Goal: Information Seeking & Learning: Learn about a topic

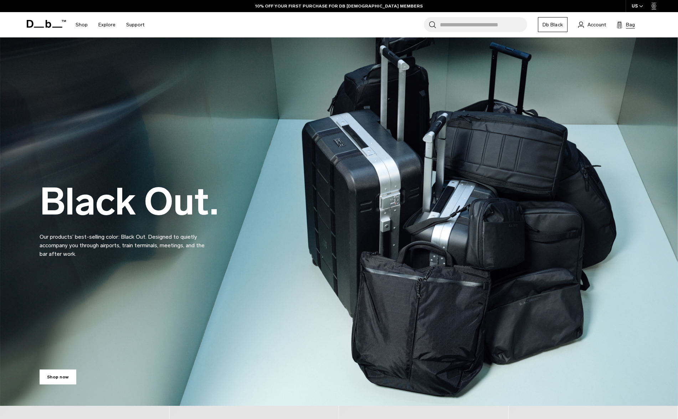
click at [630, 26] on span "Bag" at bounding box center [630, 24] width 9 height 7
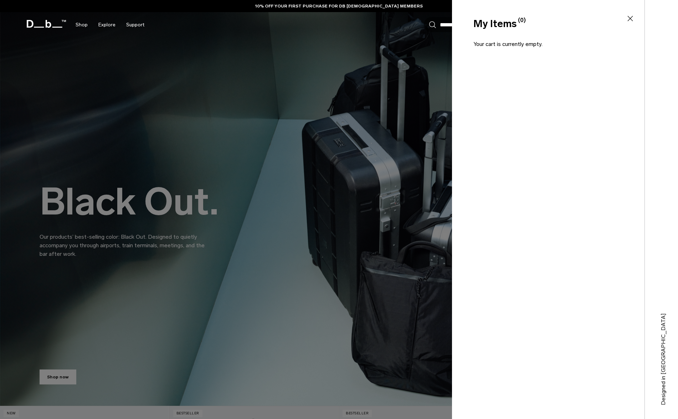
click at [287, 142] on div at bounding box center [339, 209] width 678 height 419
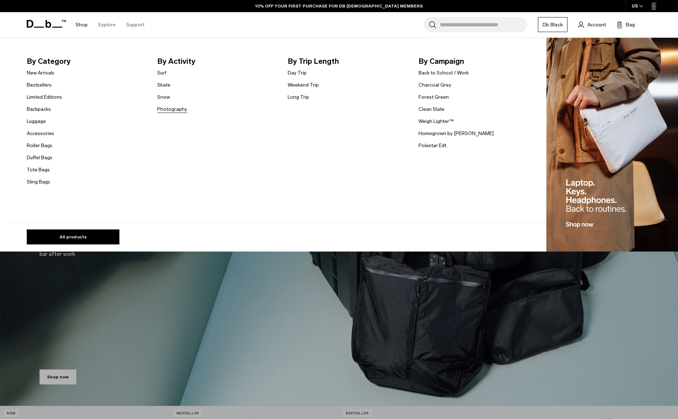
click at [170, 111] on link "Photography" at bounding box center [172, 108] width 30 height 7
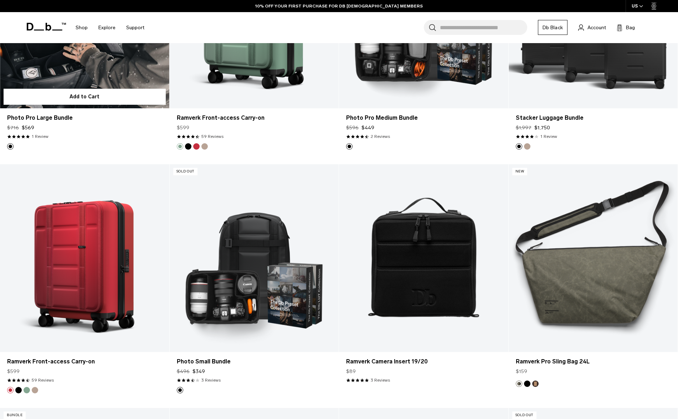
scroll to position [1026, 0]
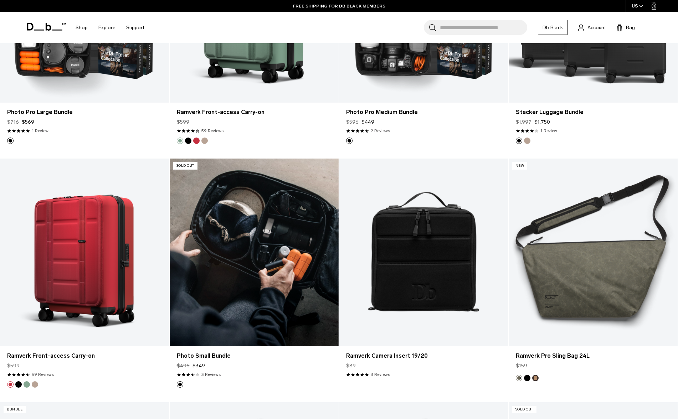
click at [221, 252] on link "Photo Small Bundle" at bounding box center [254, 253] width 169 height 188
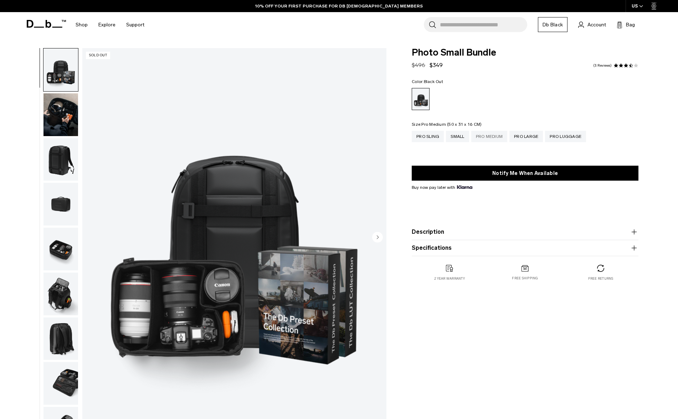
click at [494, 137] on div "Pro Medium" at bounding box center [489, 136] width 36 height 11
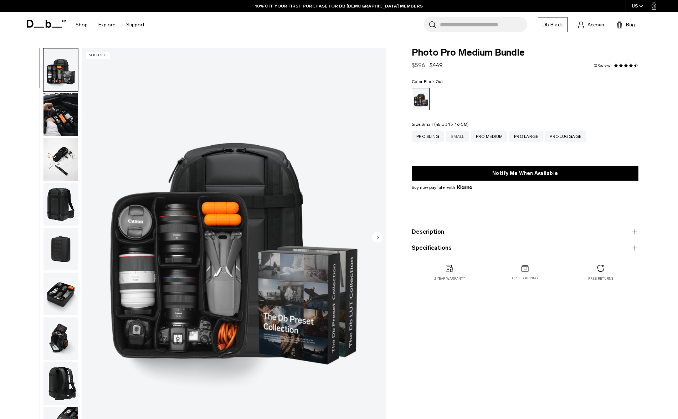
click at [464, 140] on div "Small" at bounding box center [457, 136] width 23 height 11
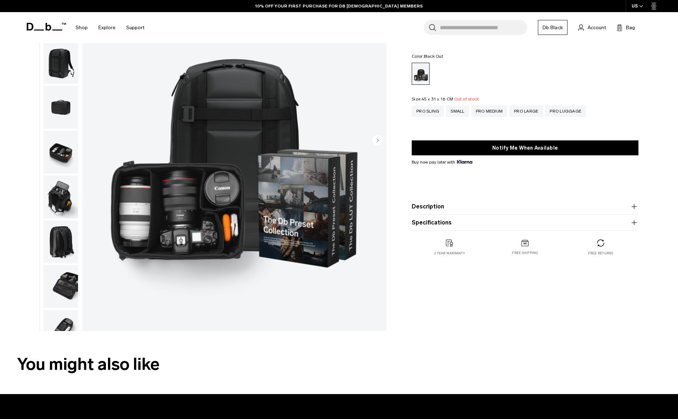
scroll to position [99, 0]
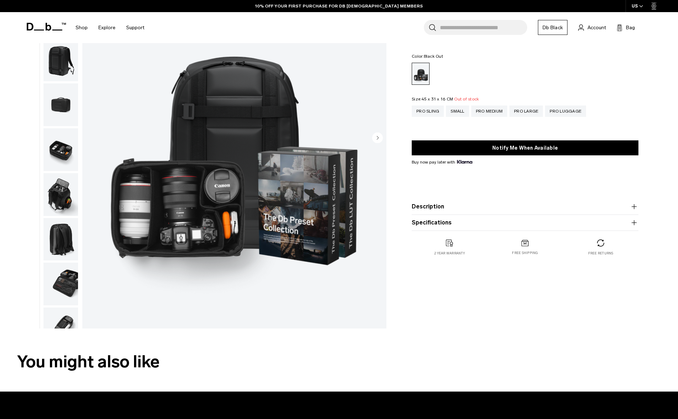
click at [52, 155] on img "button" at bounding box center [60, 149] width 35 height 43
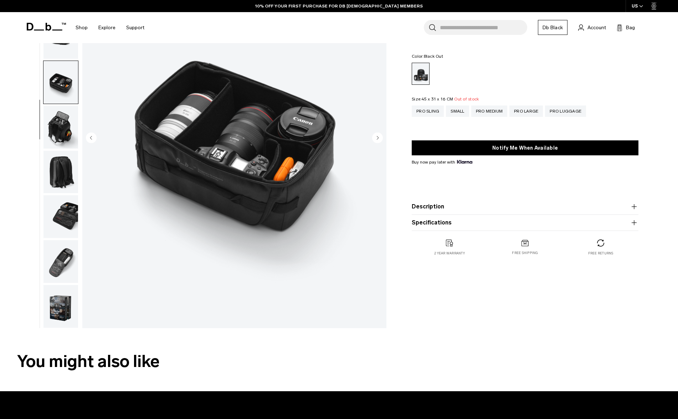
click at [53, 156] on img "button" at bounding box center [60, 172] width 35 height 43
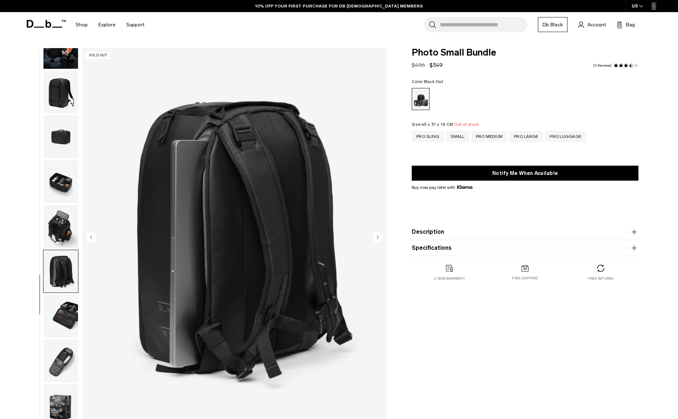
scroll to position [0, 0]
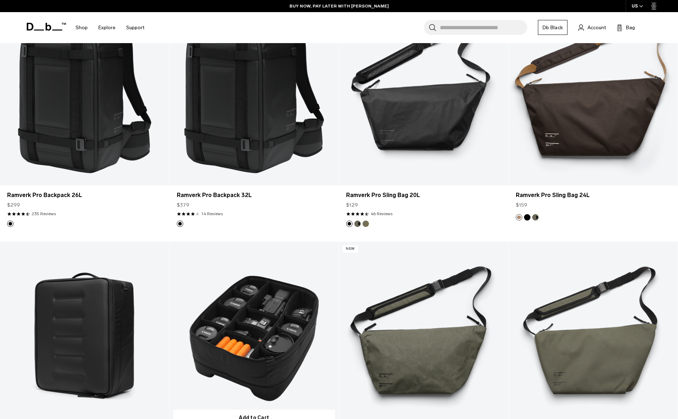
scroll to position [306, 0]
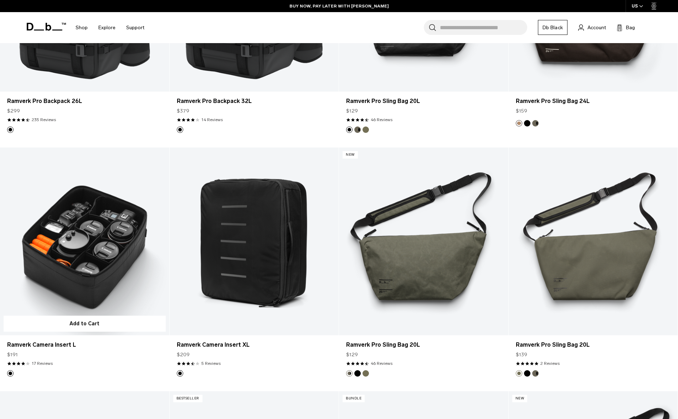
click at [93, 233] on link "Ramverk Camera Insert L" at bounding box center [84, 242] width 169 height 188
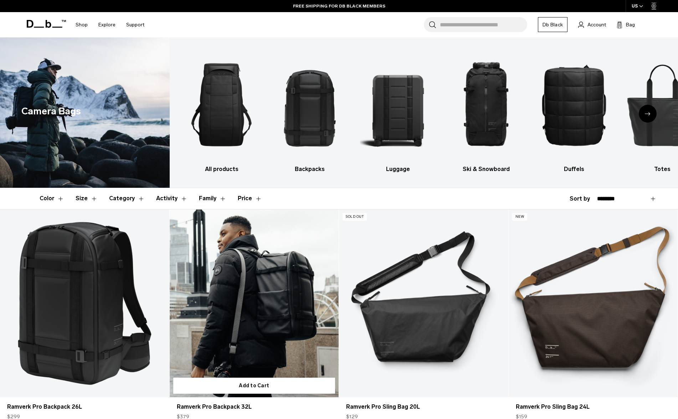
scroll to position [0, 0]
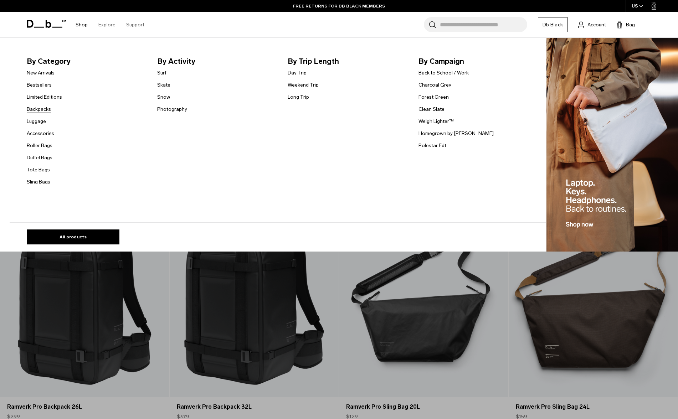
click at [37, 107] on link "Backpacks" at bounding box center [39, 108] width 24 height 7
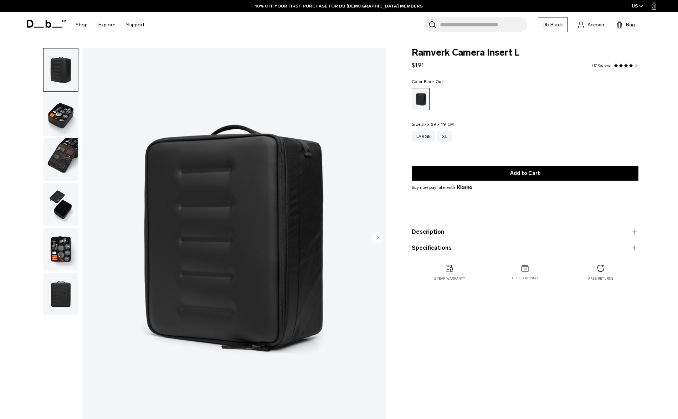
click at [64, 144] on img "button" at bounding box center [60, 159] width 35 height 43
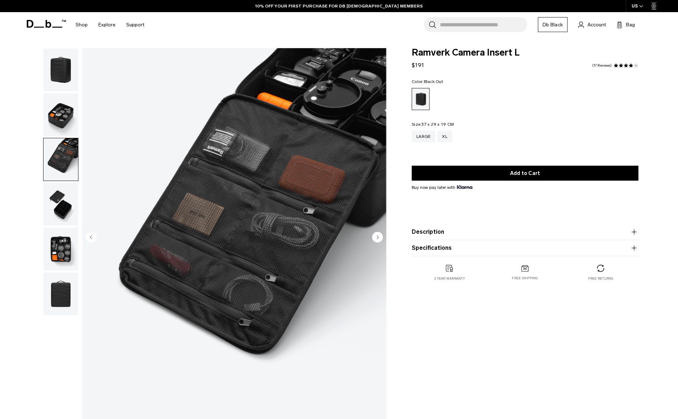
click at [60, 127] on img "button" at bounding box center [60, 114] width 35 height 43
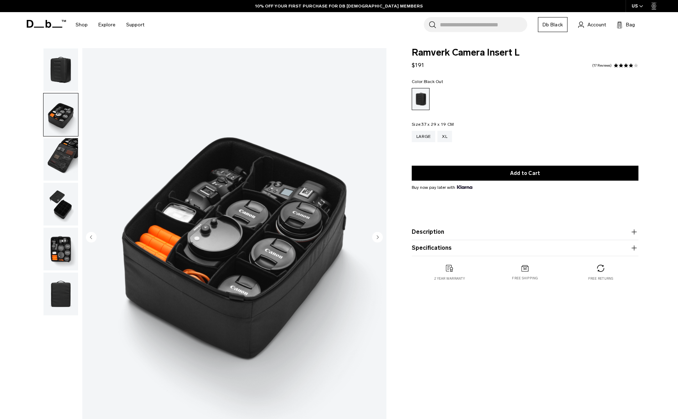
click at [69, 194] on img "button" at bounding box center [60, 204] width 35 height 43
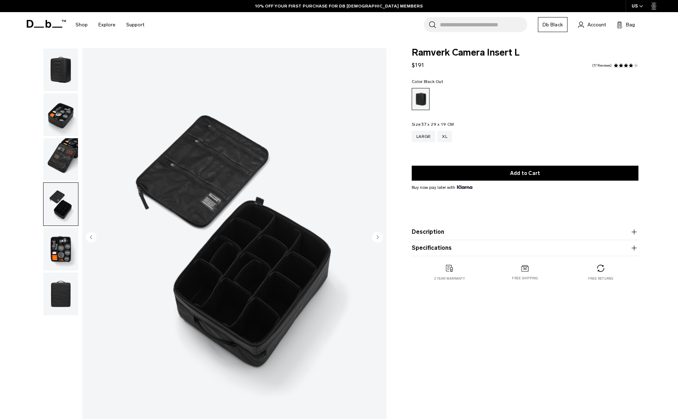
click at [60, 236] on img "button" at bounding box center [60, 249] width 35 height 43
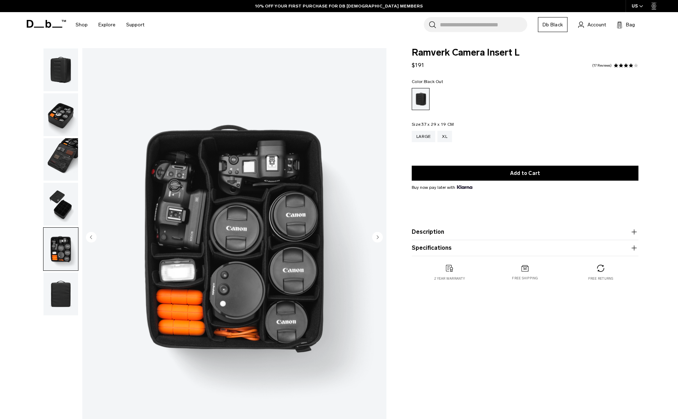
click at [61, 200] on img "button" at bounding box center [60, 204] width 35 height 43
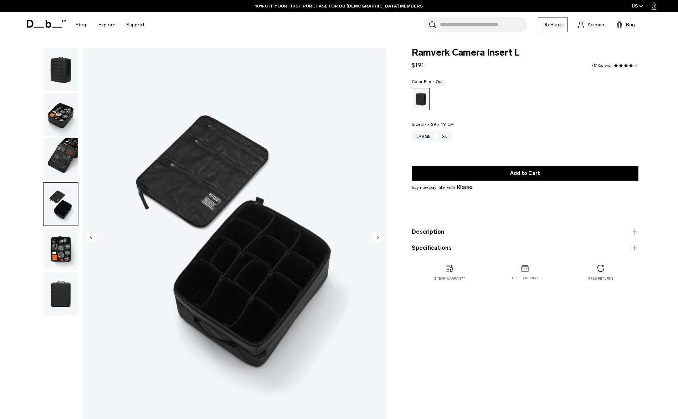
click at [65, 296] on img "button" at bounding box center [60, 294] width 35 height 43
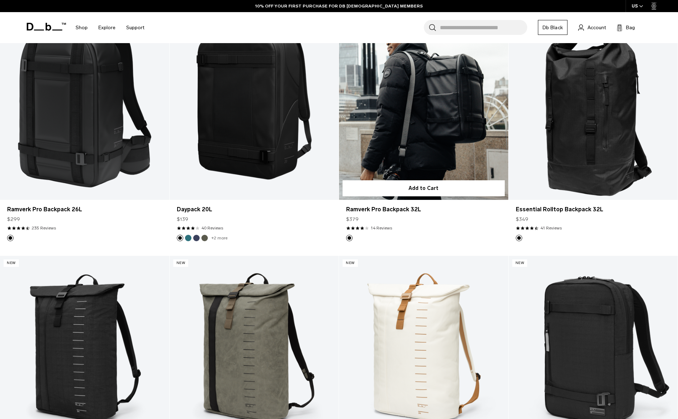
scroll to position [1175, 0]
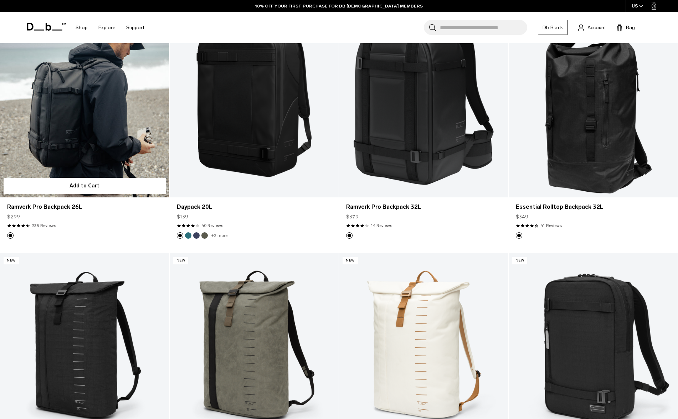
click at [107, 118] on link "Ramverk Pro Backpack 26L" at bounding box center [84, 104] width 169 height 188
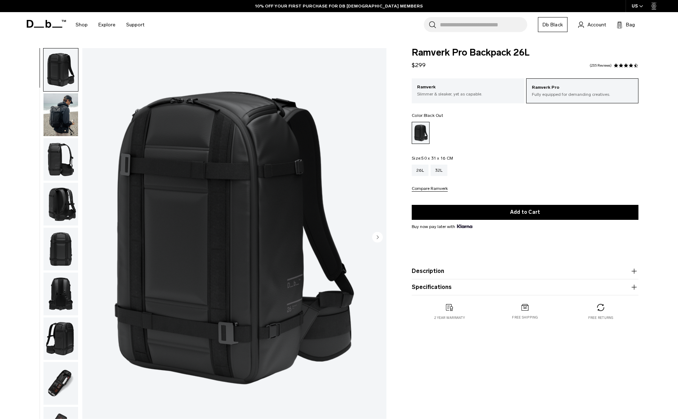
click at [66, 171] on img "button" at bounding box center [60, 159] width 35 height 43
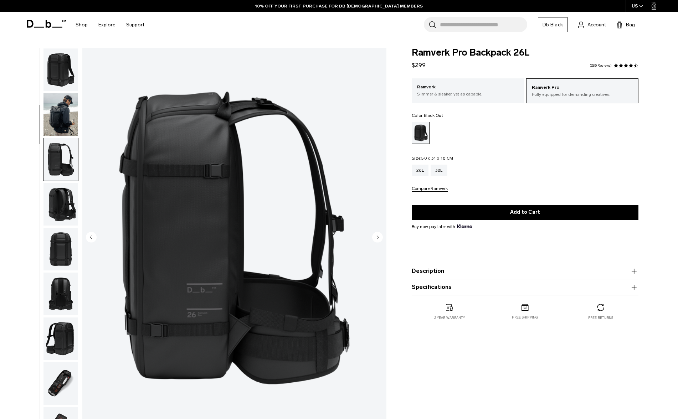
scroll to position [91, 0]
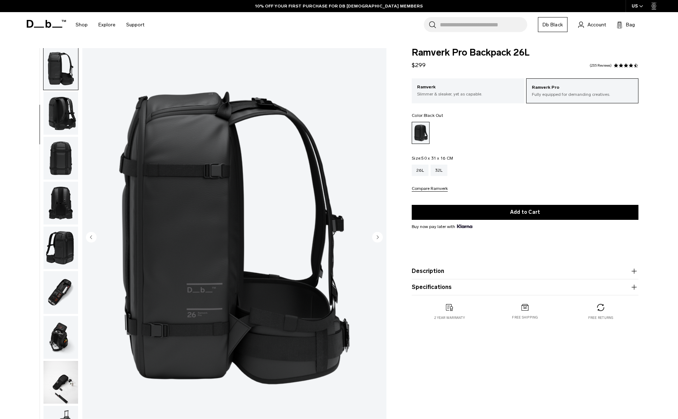
click at [60, 129] on img "button" at bounding box center [60, 113] width 35 height 43
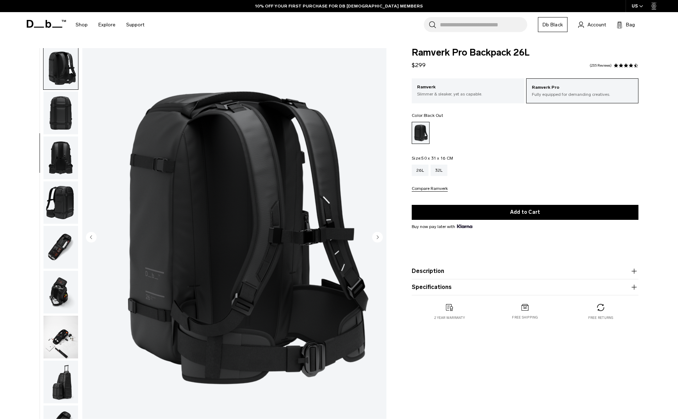
click at [61, 134] on img "button" at bounding box center [60, 113] width 35 height 43
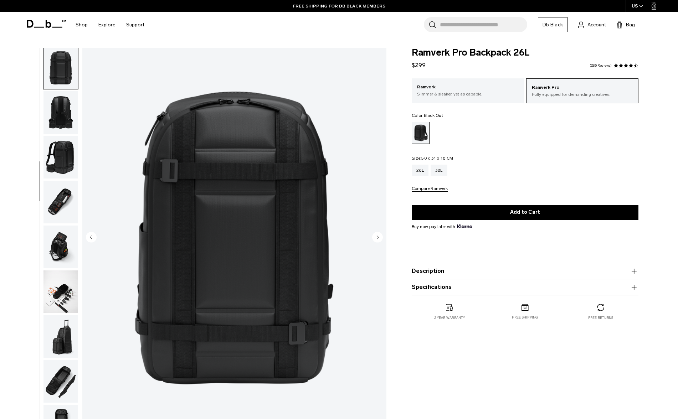
click at [61, 161] on img "button" at bounding box center [60, 157] width 35 height 43
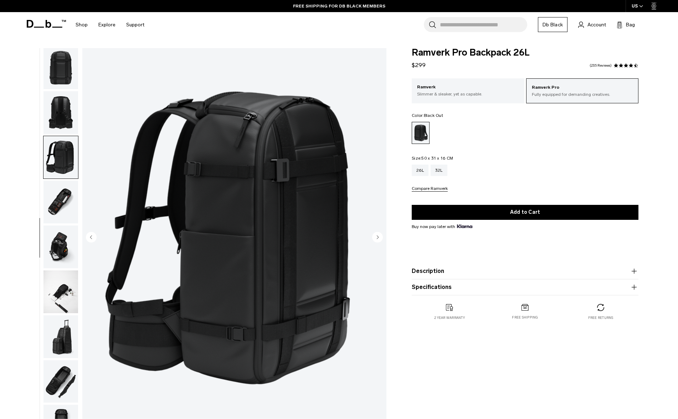
scroll to position [208, 0]
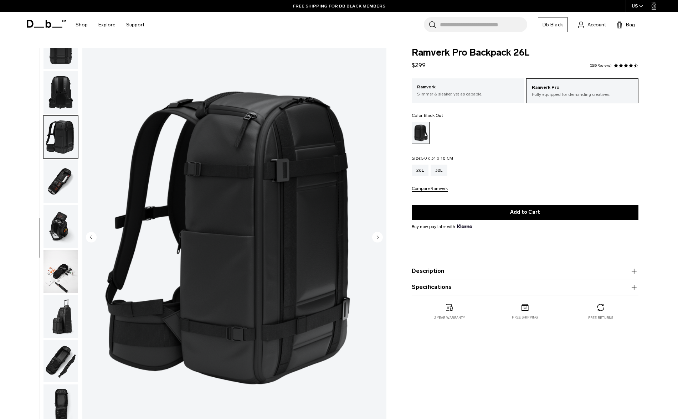
click at [59, 173] on img "button" at bounding box center [60, 181] width 35 height 43
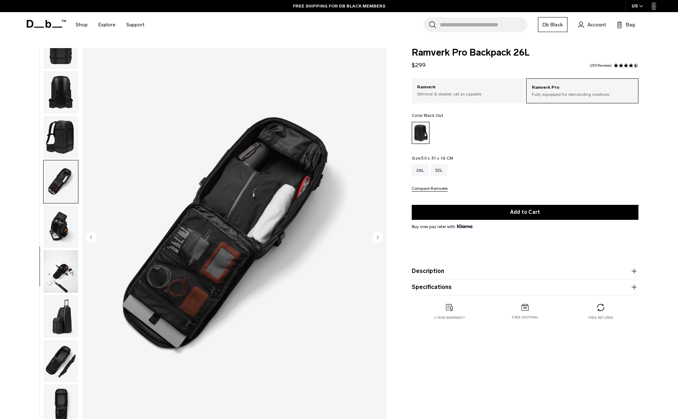
click at [58, 212] on img "button" at bounding box center [60, 226] width 35 height 43
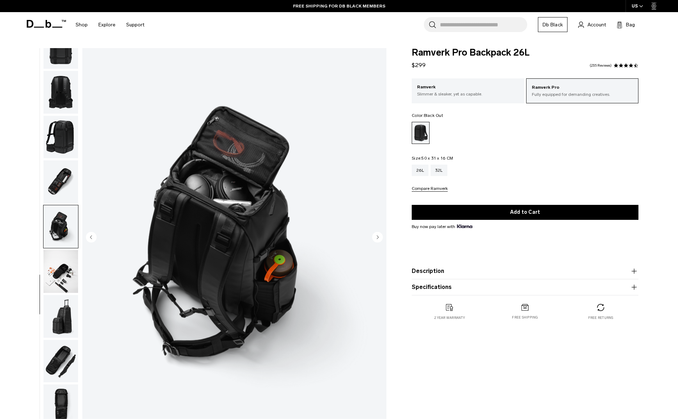
click at [62, 238] on img "button" at bounding box center [60, 226] width 35 height 43
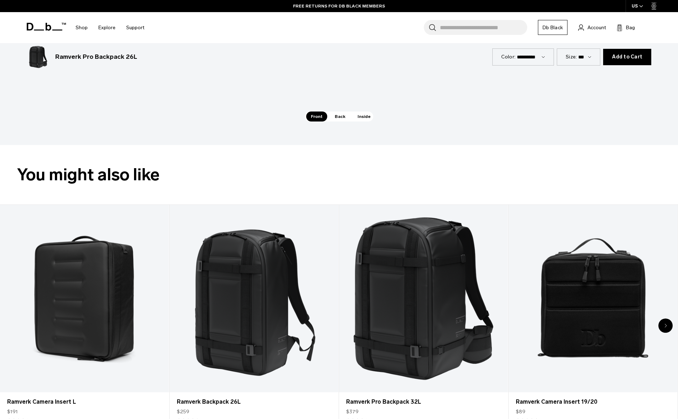
scroll to position [1018, 0]
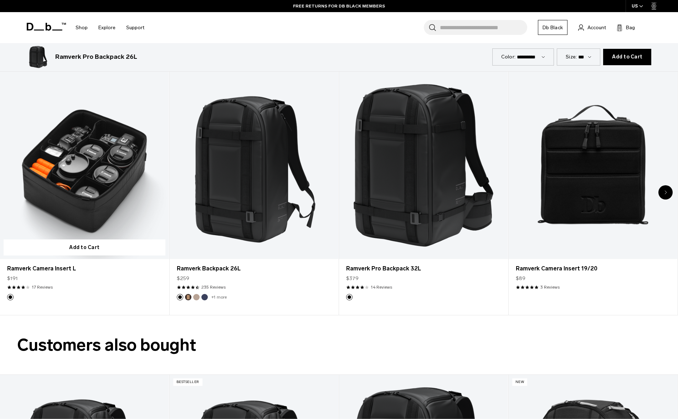
click at [108, 163] on link "Ramverk Camera Insert L" at bounding box center [84, 165] width 169 height 187
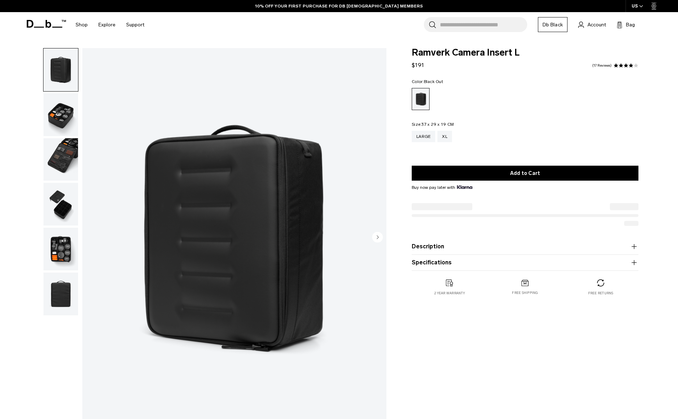
click at [433, 244] on div "Description Superior in shape and structure, the Ramverk Large Camera Insert ha…" at bounding box center [525, 255] width 227 height 32
click at [432, 237] on product-accordion "Description Superior in shape and structure, the Ramverk Large Camera Insert ha…" at bounding box center [525, 232] width 227 height 16
click at [429, 234] on button "Description" at bounding box center [525, 232] width 227 height 9
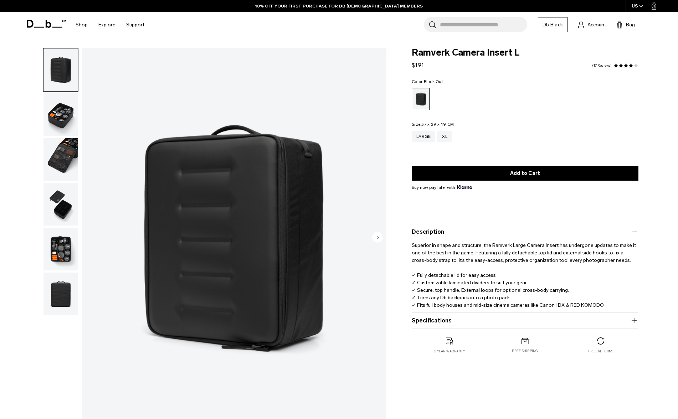
click at [507, 319] on button "Specifications" at bounding box center [525, 320] width 227 height 9
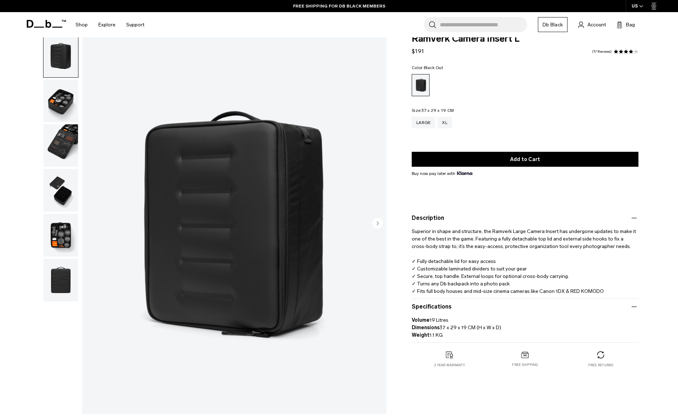
scroll to position [16, 0]
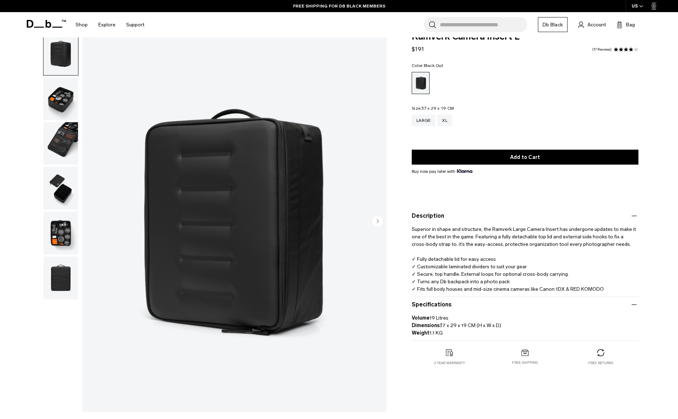
click at [70, 197] on img "button" at bounding box center [60, 188] width 35 height 43
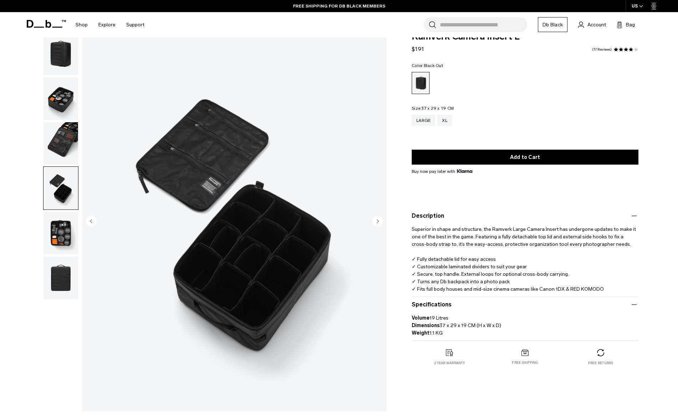
click at [61, 150] on img "button" at bounding box center [60, 143] width 35 height 43
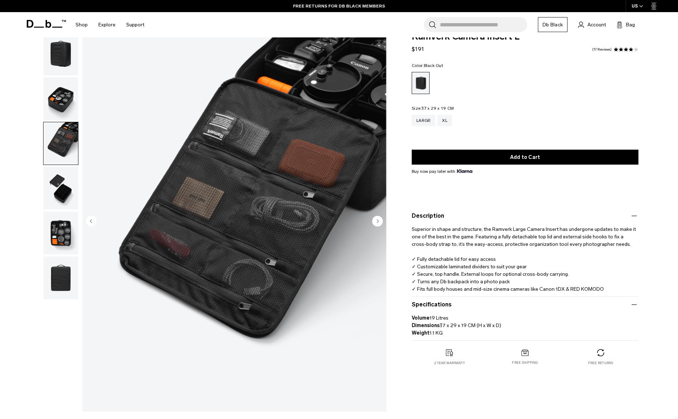
click at [59, 111] on img "button" at bounding box center [60, 98] width 35 height 43
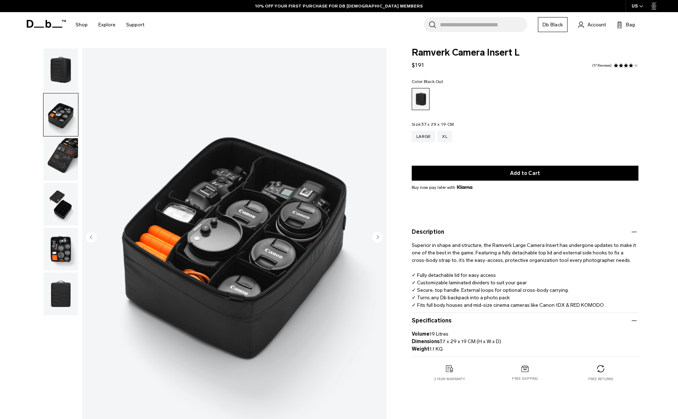
scroll to position [0, 0]
click at [553, 28] on link "Db Black" at bounding box center [553, 24] width 30 height 15
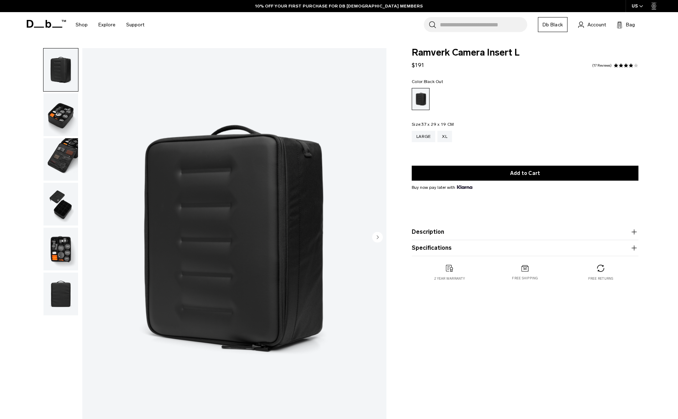
click at [76, 108] on img "button" at bounding box center [60, 114] width 35 height 43
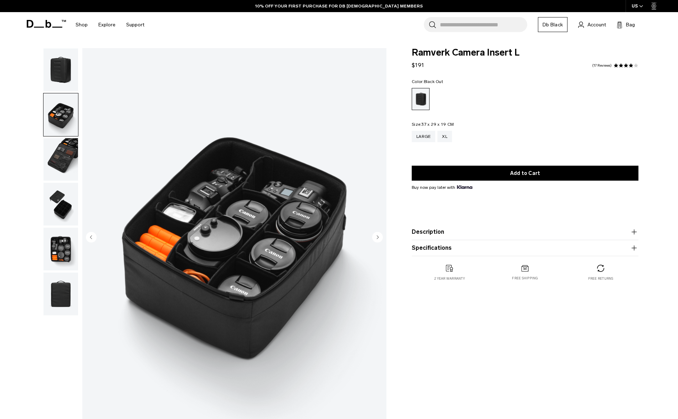
click at [65, 151] on img "button" at bounding box center [60, 159] width 35 height 43
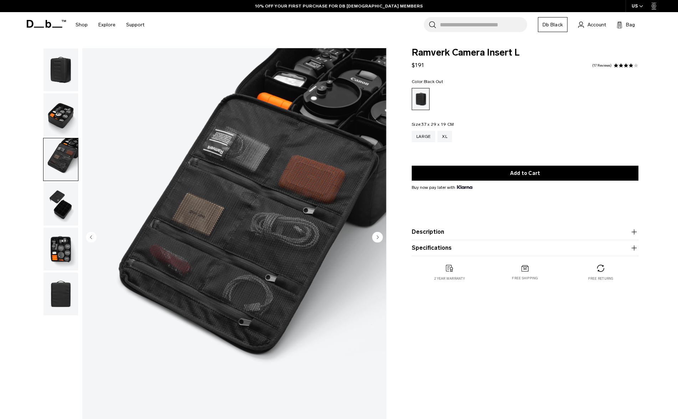
click at [64, 207] on img "button" at bounding box center [60, 204] width 35 height 43
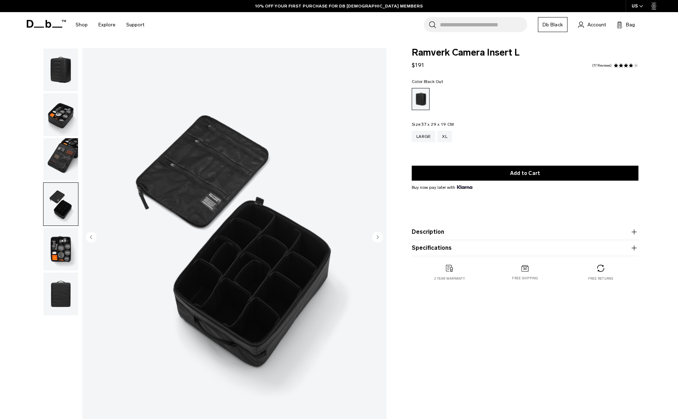
click at [63, 251] on img "button" at bounding box center [60, 249] width 35 height 43
